Goal: Task Accomplishment & Management: Use online tool/utility

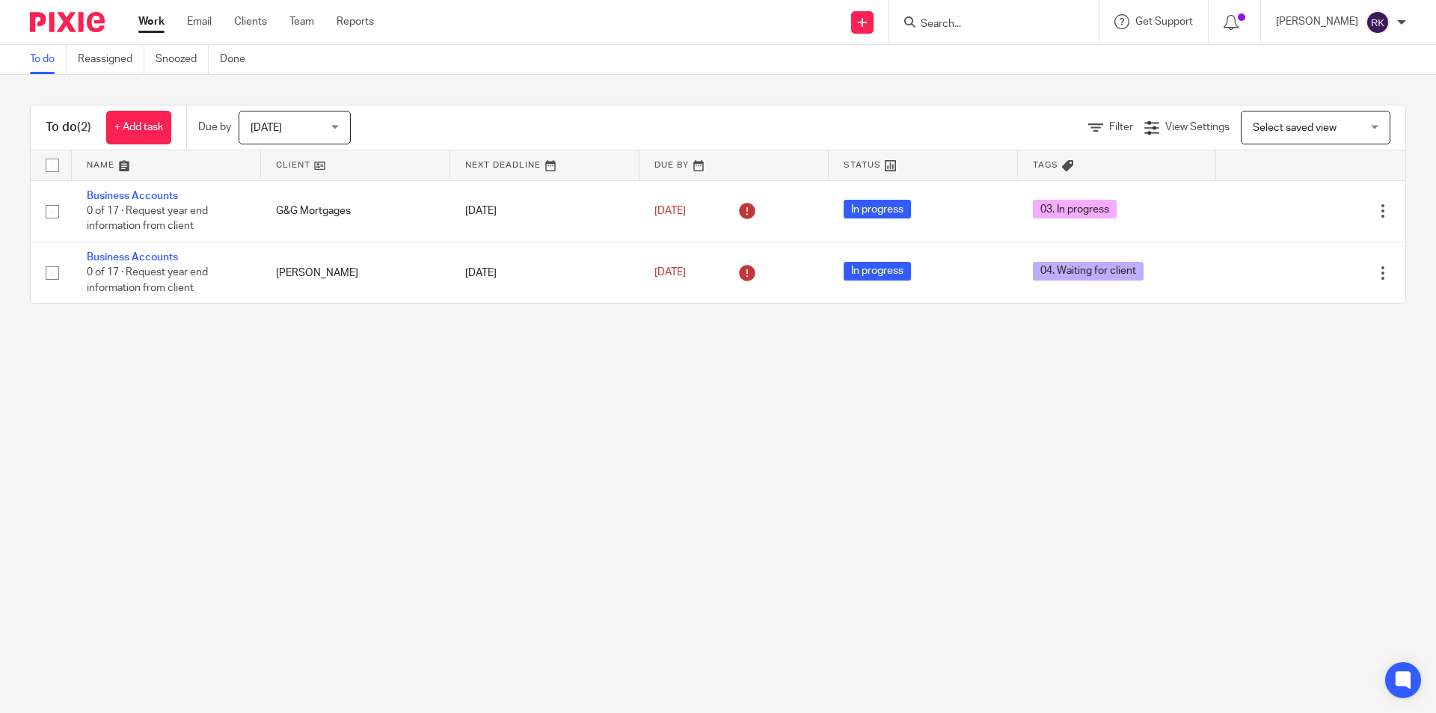
click at [977, 16] on form at bounding box center [998, 22] width 159 height 19
click at [976, 19] on input "Search" at bounding box center [986, 24] width 135 height 13
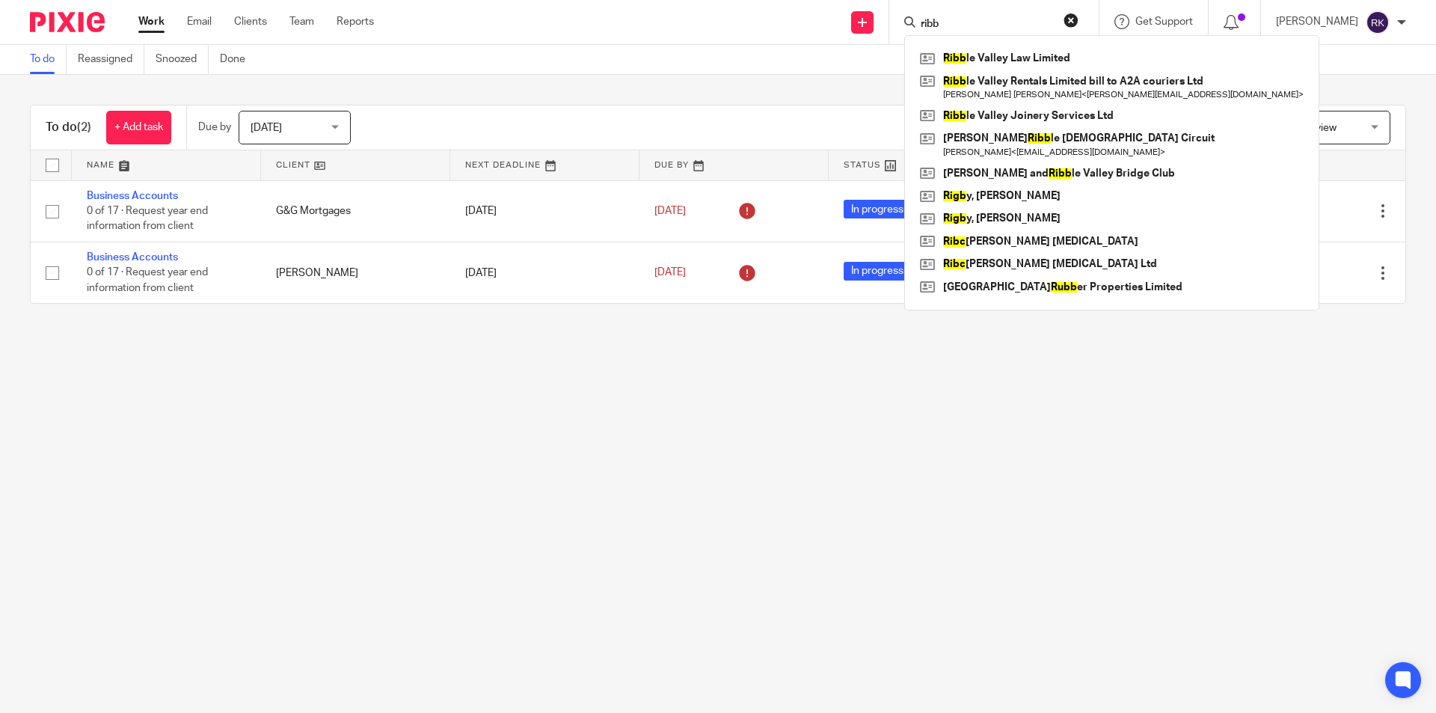
type input "ribbl"
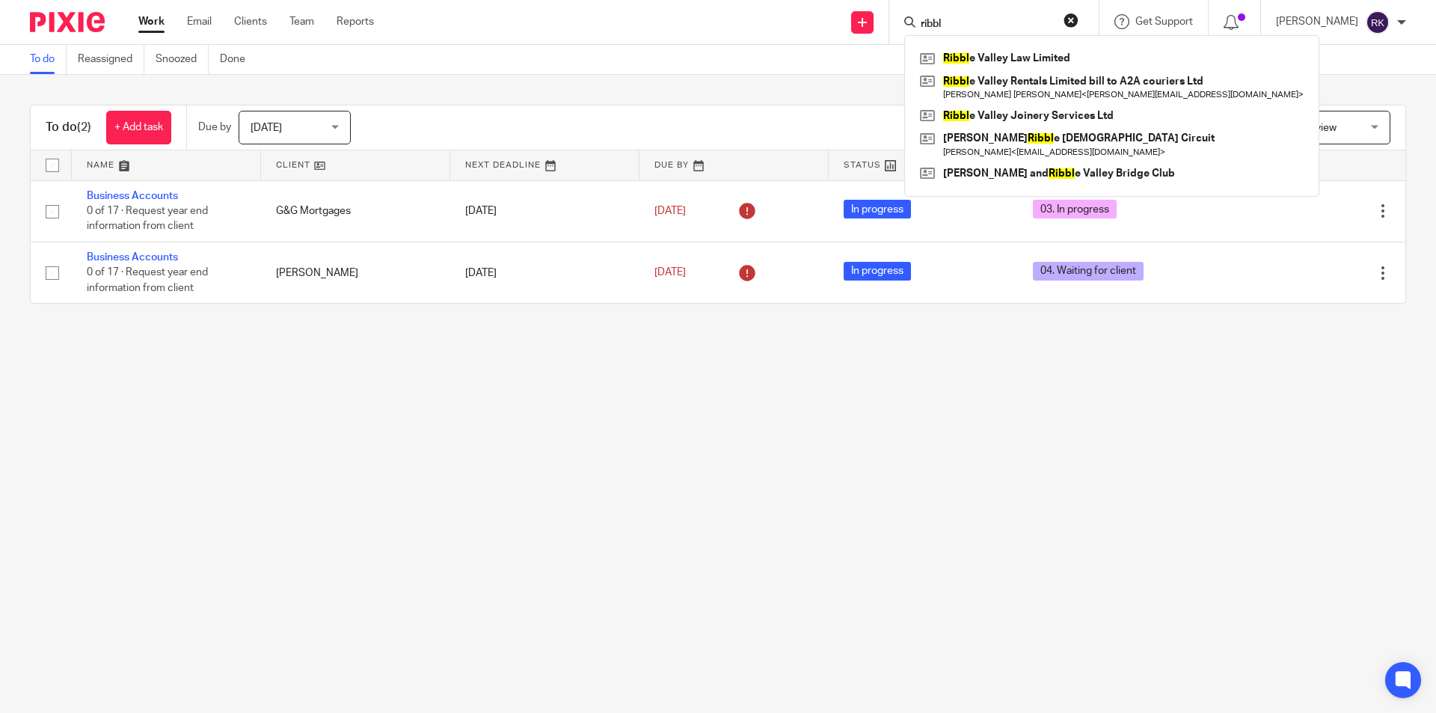
drag, startPoint x: 955, startPoint y: 28, endPoint x: 890, endPoint y: 27, distance: 65.1
click at [890, 27] on div "Send new email Create task Add client ribbl Ribbl e Valley Law Limited Ribbl e …" at bounding box center [915, 22] width 1039 height 44
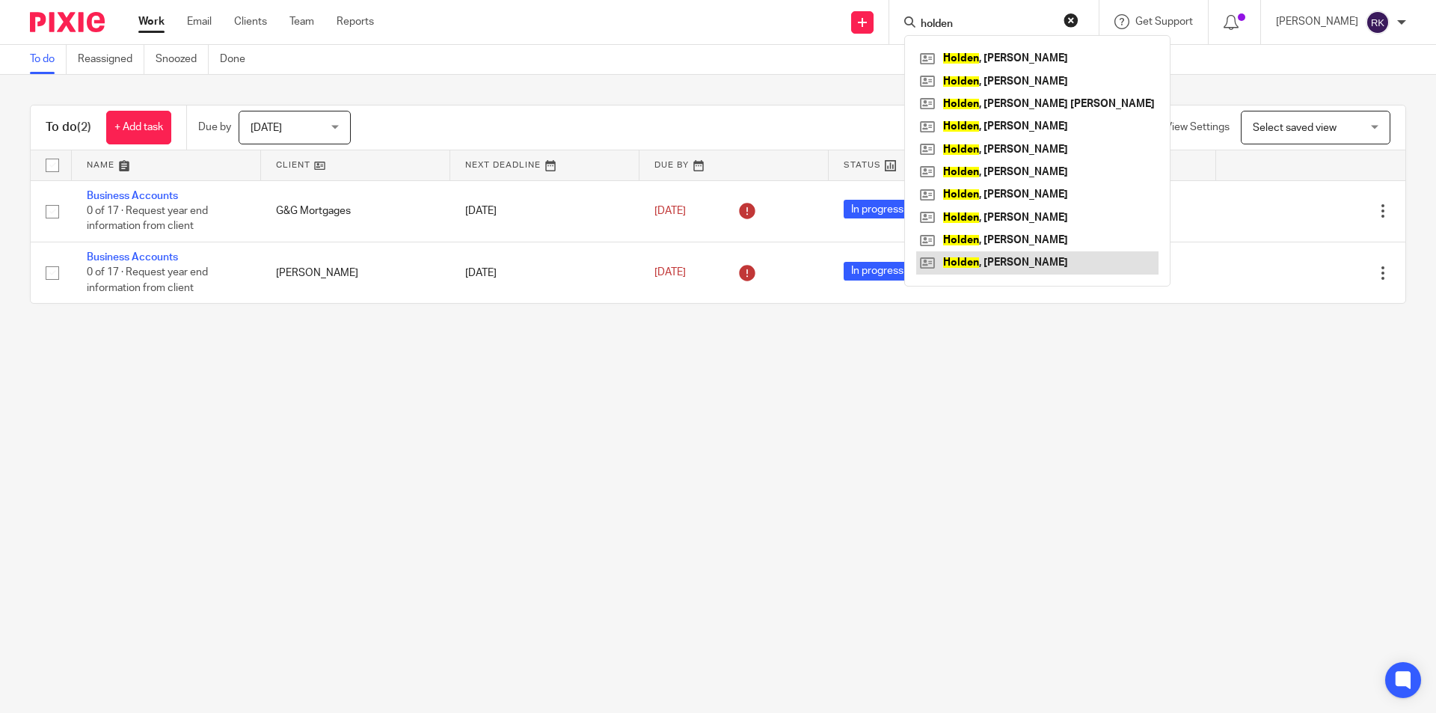
type input "holden"
click at [998, 259] on link at bounding box center [1037, 262] width 242 height 22
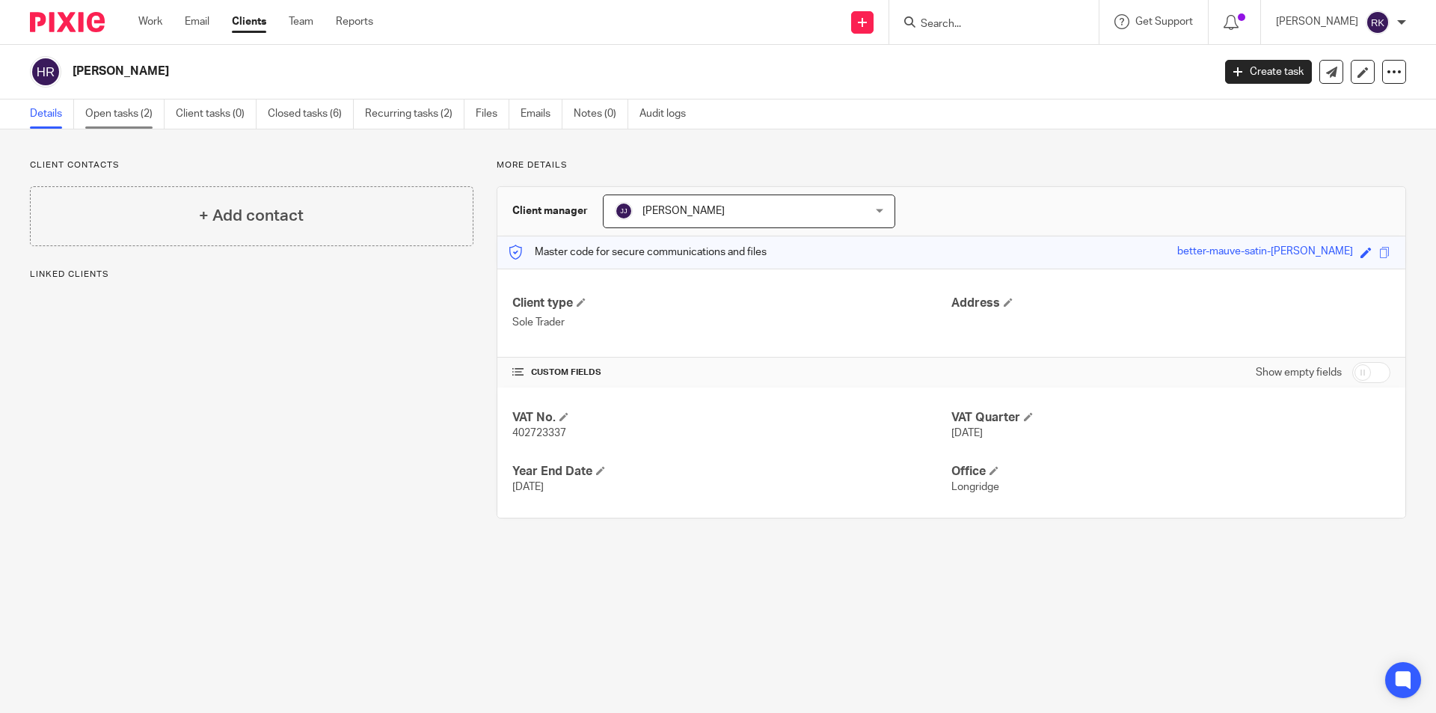
click at [135, 107] on link "Open tasks (2)" at bounding box center [124, 113] width 79 height 29
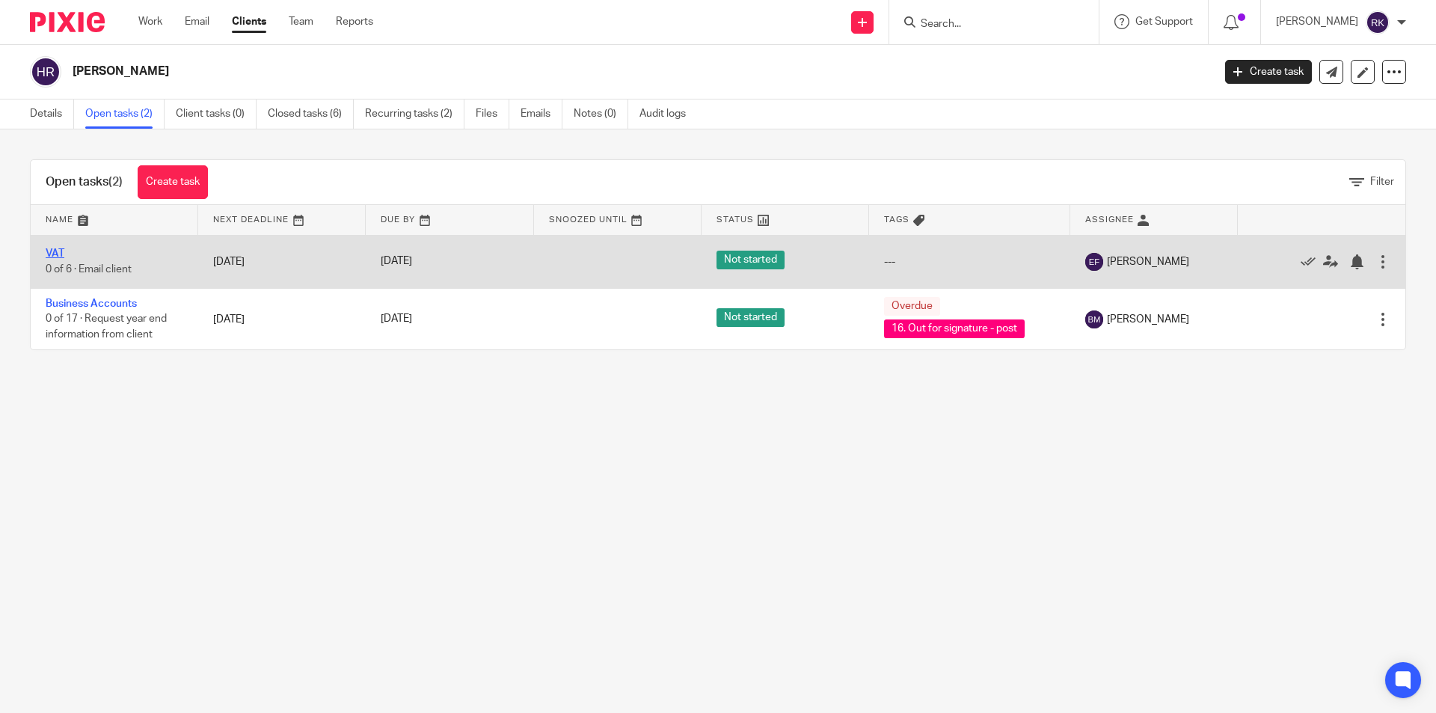
click at [53, 256] on link "VAT" at bounding box center [55, 253] width 19 height 10
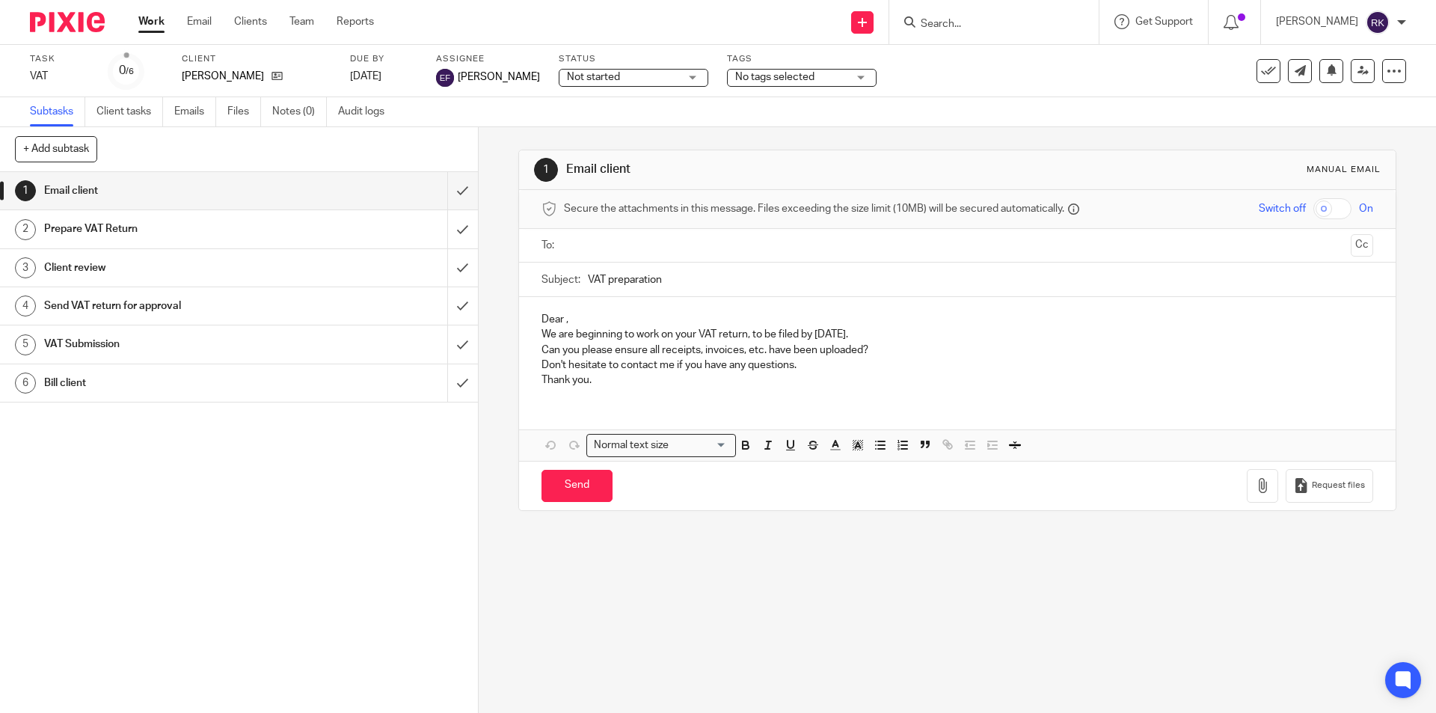
click at [776, 84] on span "No tags selected" at bounding box center [791, 78] width 112 height 16
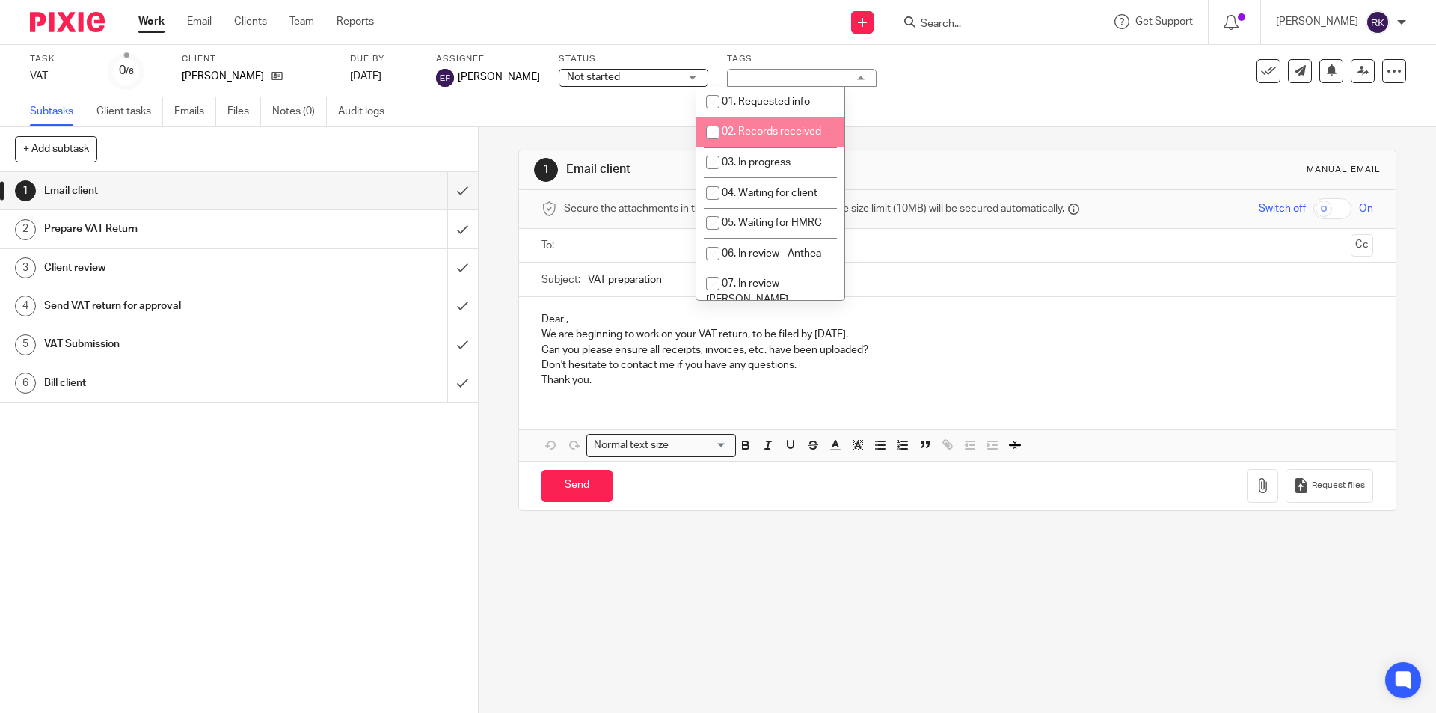
click at [757, 130] on span "02. Records received" at bounding box center [771, 131] width 99 height 10
checkbox input "true"
click at [921, 75] on div "Task VAT Save VAT 0 /6 Client Holden, Philip Richard Due by 3 Nov 2025 Assignee…" at bounding box center [603, 71] width 1146 height 36
